Goal: Information Seeking & Learning: Understand process/instructions

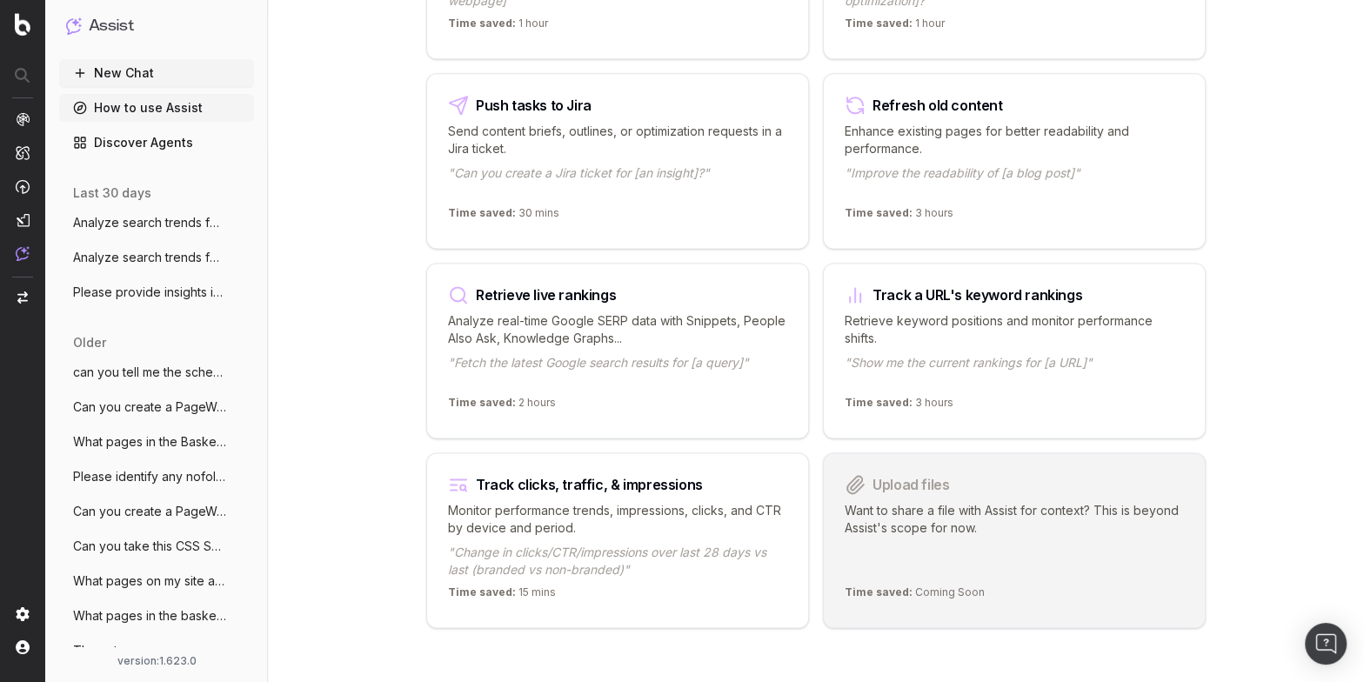
scroll to position [2094, 0]
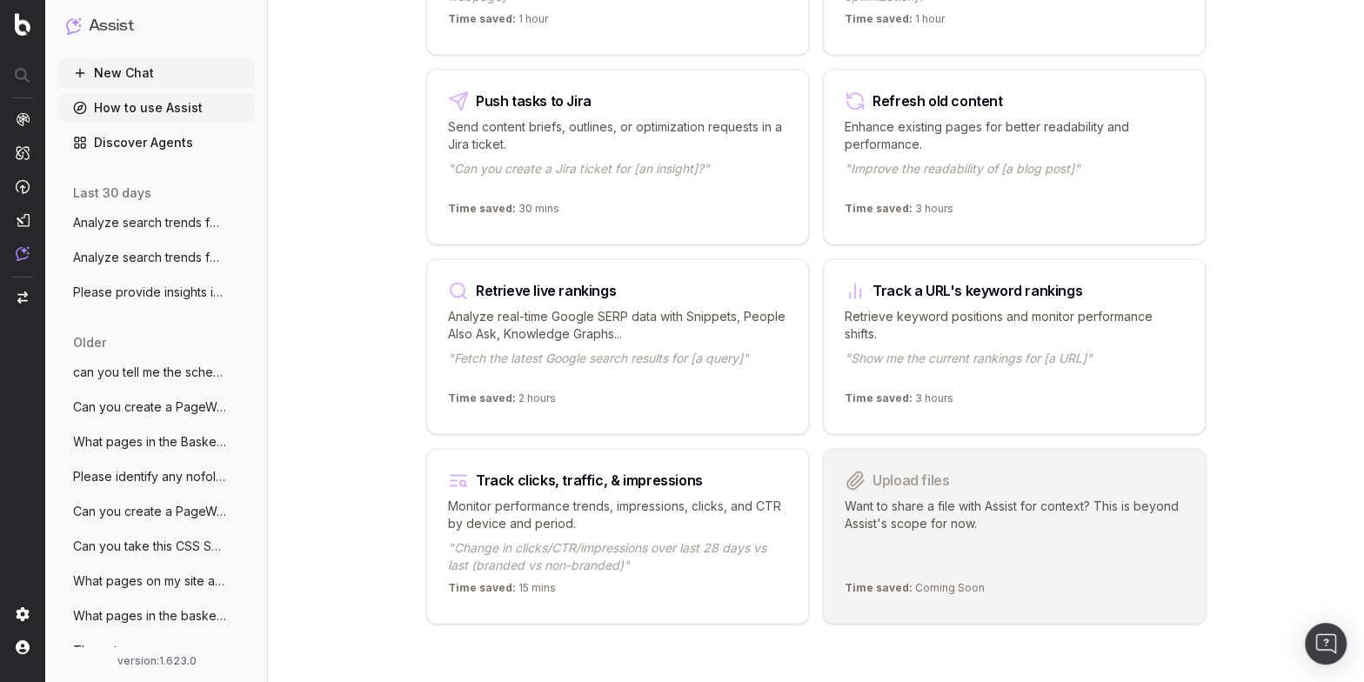
click at [161, 144] on link "Discover Agents" at bounding box center [156, 143] width 195 height 28
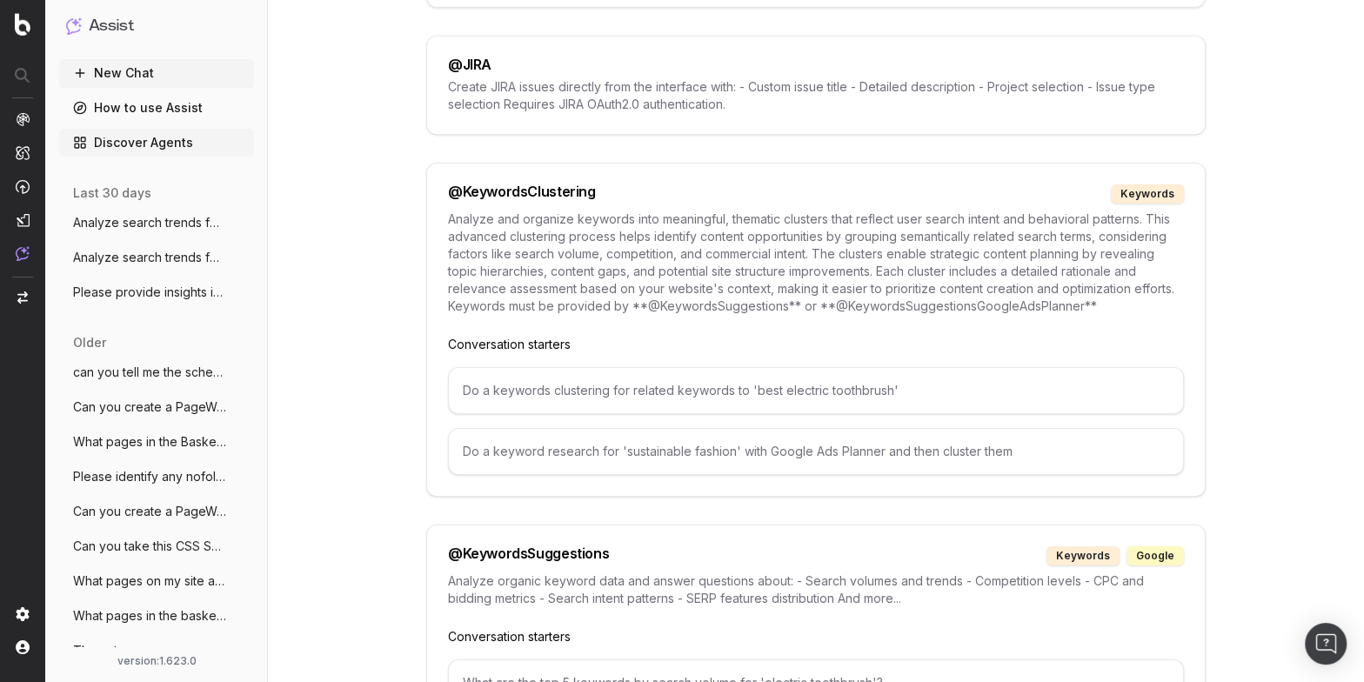
scroll to position [5631, 0]
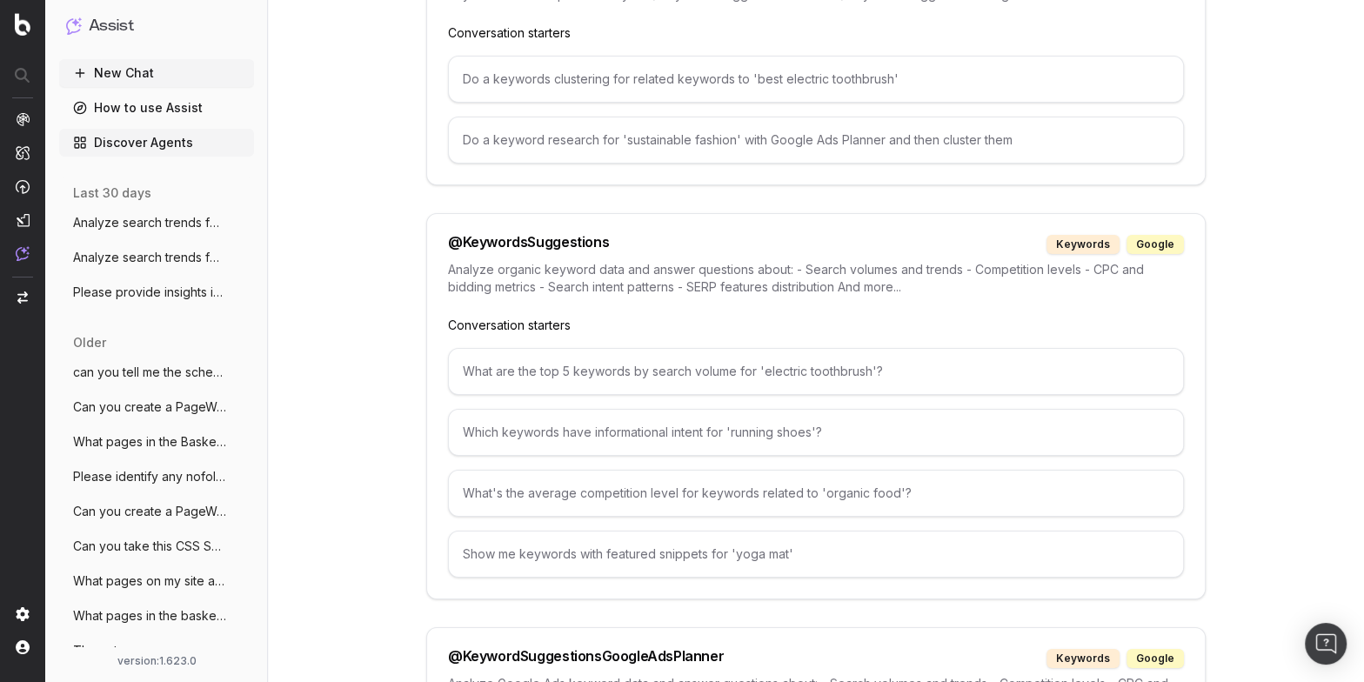
click at [106, 23] on h1 "Assist" at bounding box center [111, 26] width 45 height 24
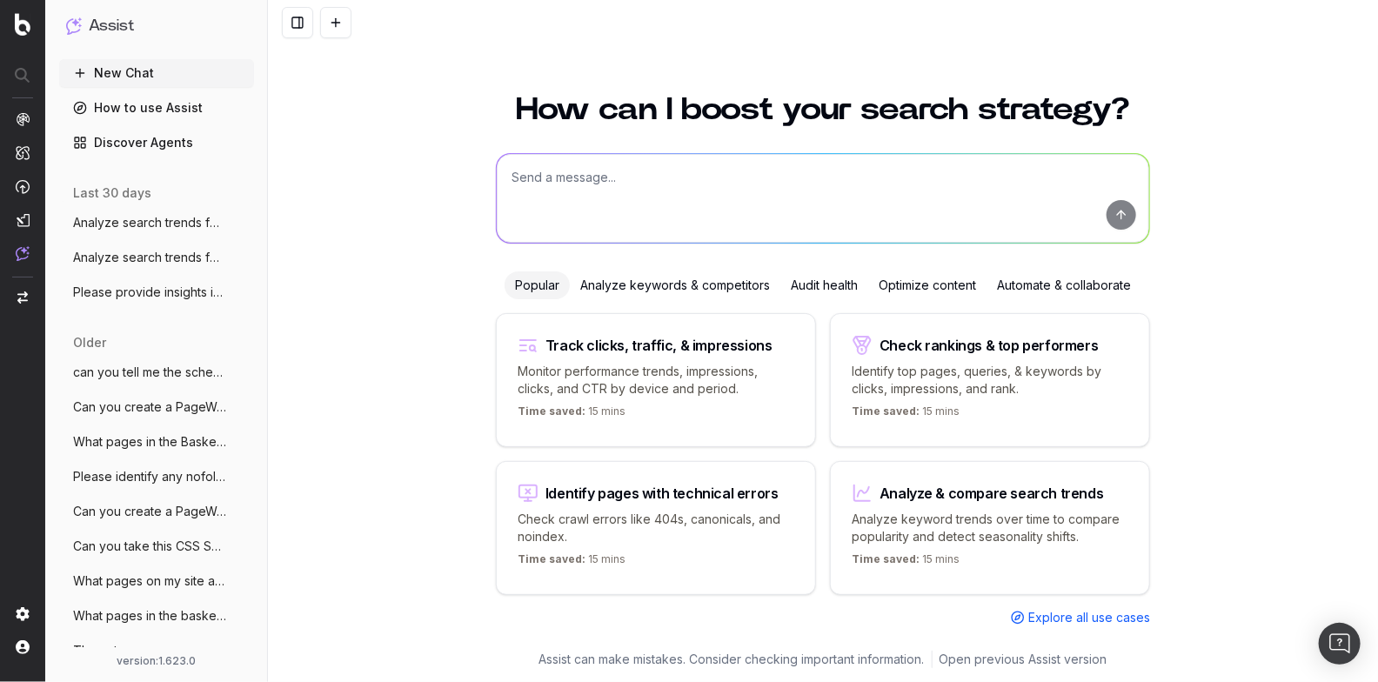
click at [118, 104] on link "How to use Assist" at bounding box center [156, 108] width 195 height 28
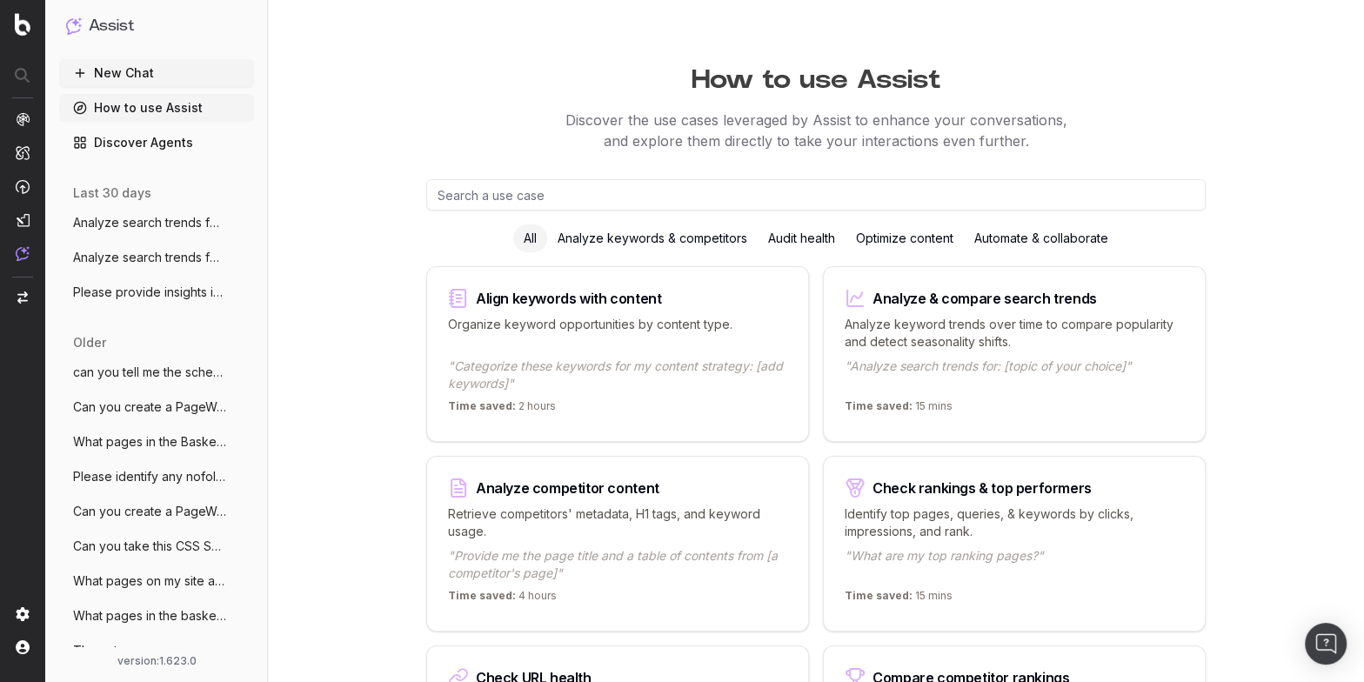
click at [576, 399] on div "Time saved: 2 hours" at bounding box center [617, 409] width 339 height 21
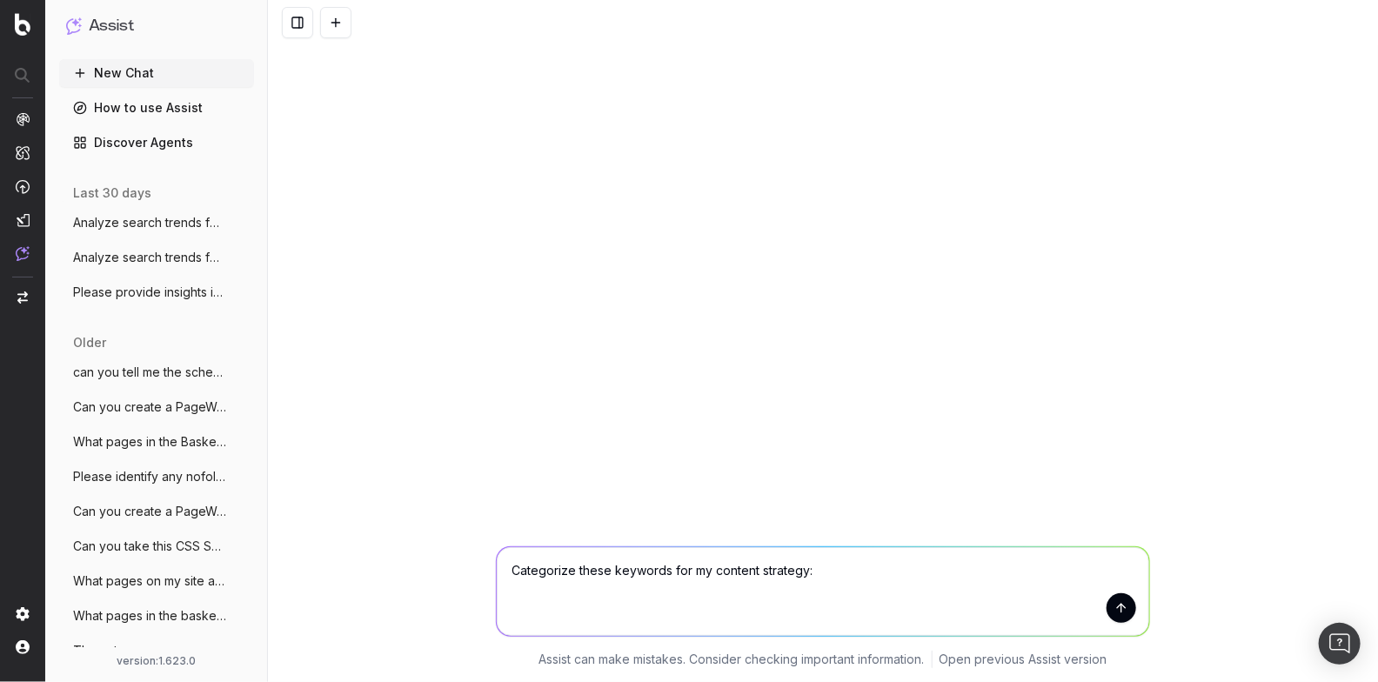
click at [170, 104] on link "How to use Assist" at bounding box center [156, 108] width 195 height 28
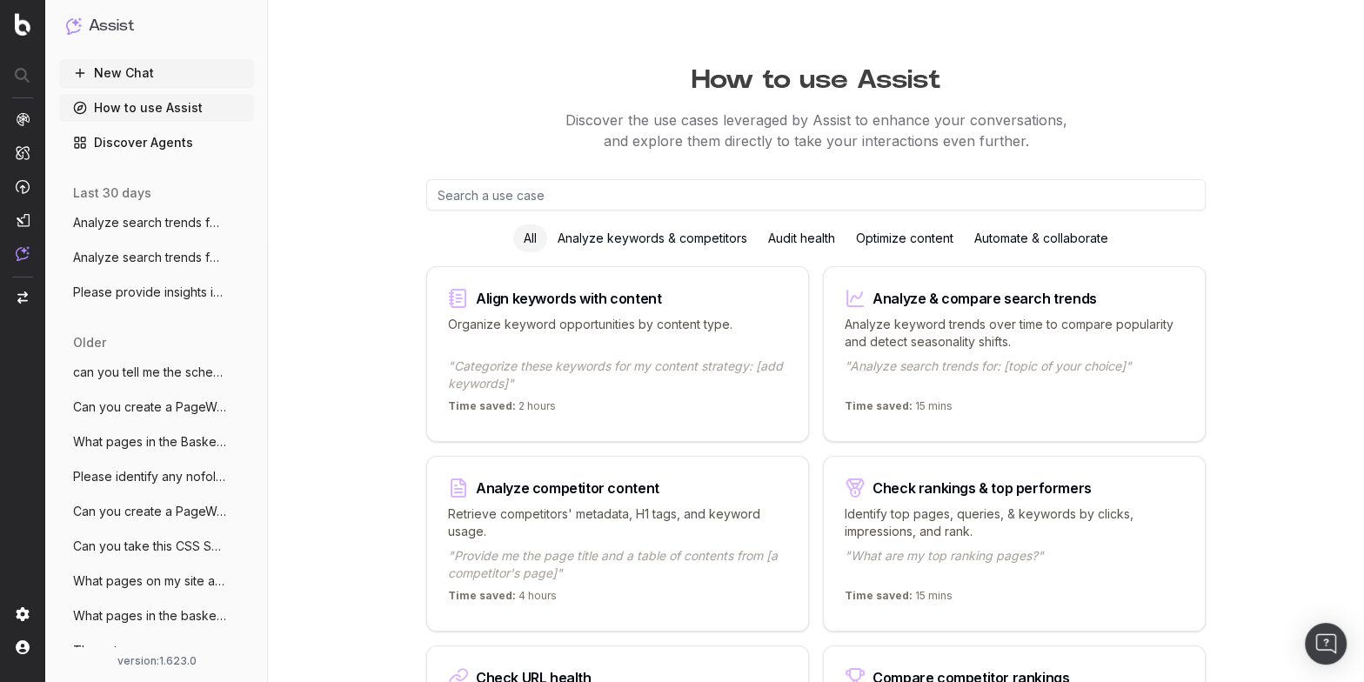
click at [463, 81] on h1 "How to use Assist" at bounding box center [816, 76] width 1096 height 40
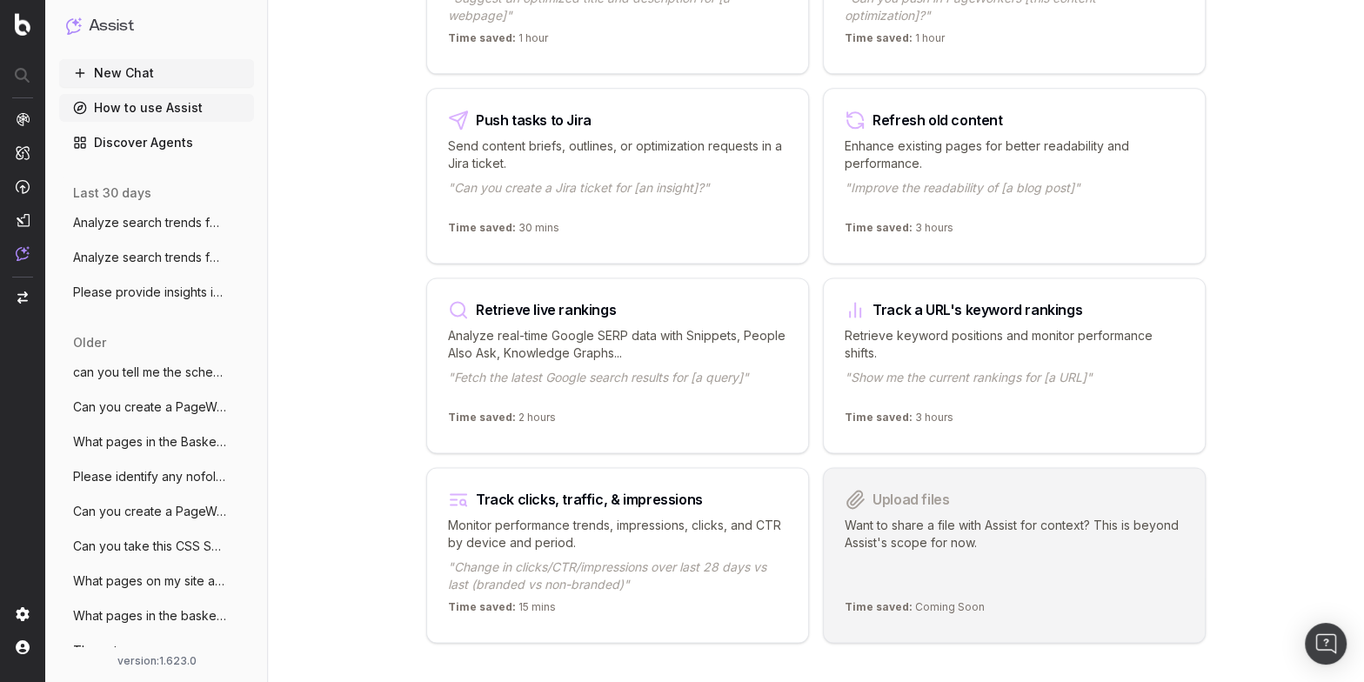
scroll to position [2074, 0]
click at [532, 138] on p "Send content briefs, outlines, or optimization requests in a Jira ticket." at bounding box center [617, 155] width 339 height 35
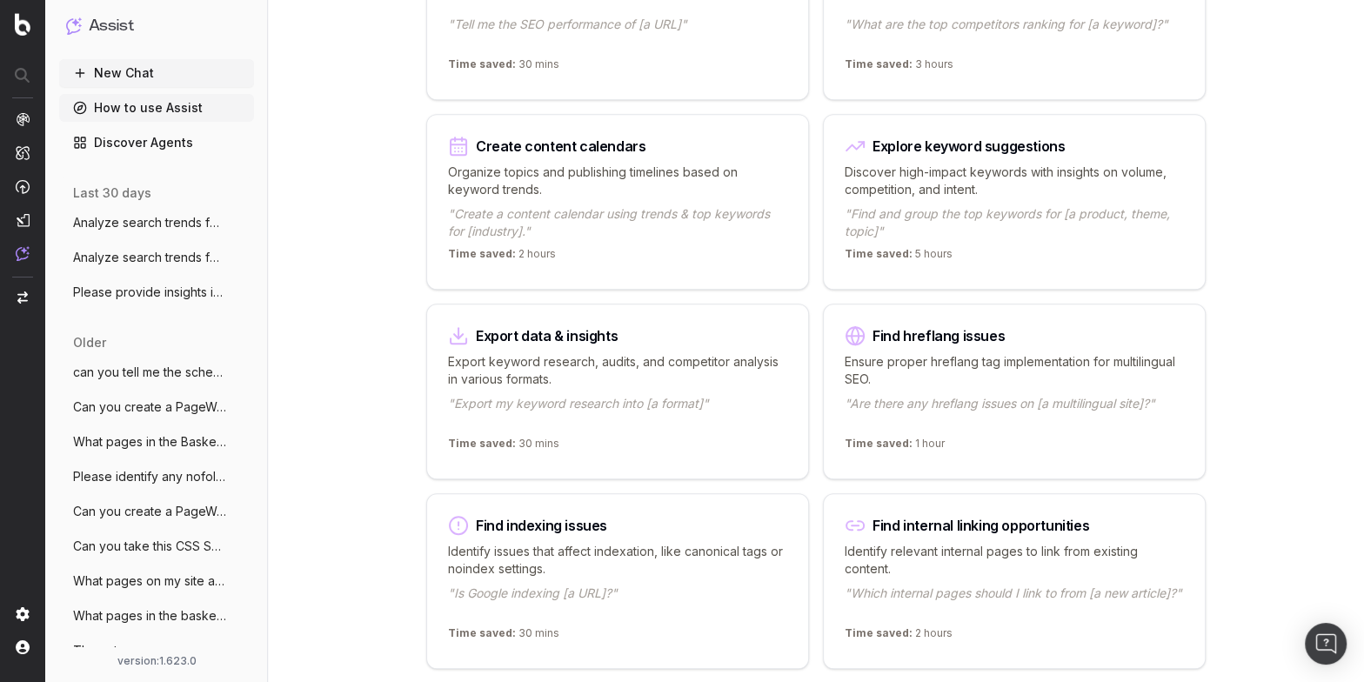
scroll to position [136, 0]
